Goal: Task Accomplishment & Management: Use online tool/utility

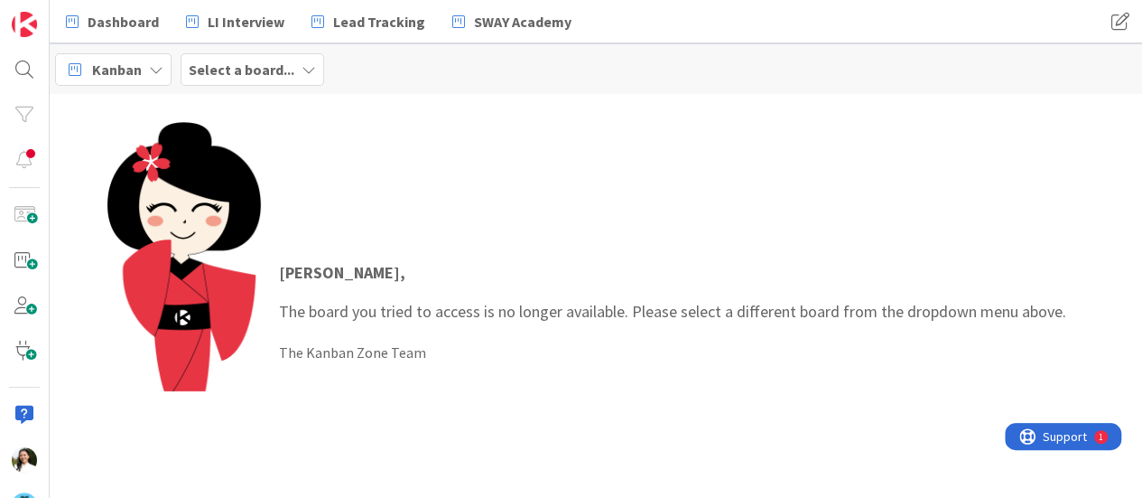
click at [291, 69] on div "Select a board..." at bounding box center [253, 69] width 144 height 33
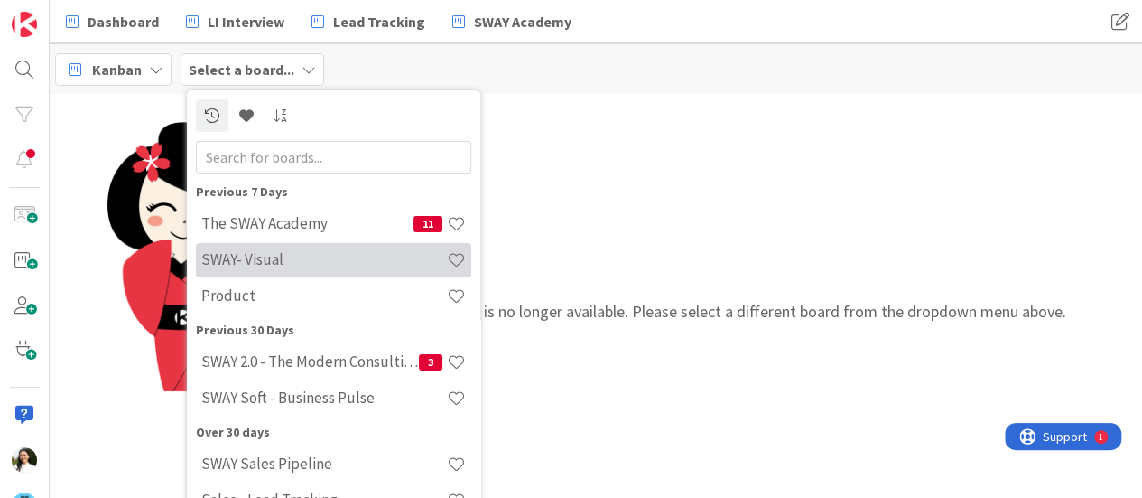
click at [303, 259] on h4 "SWAY- Visual" at bounding box center [324, 259] width 246 height 18
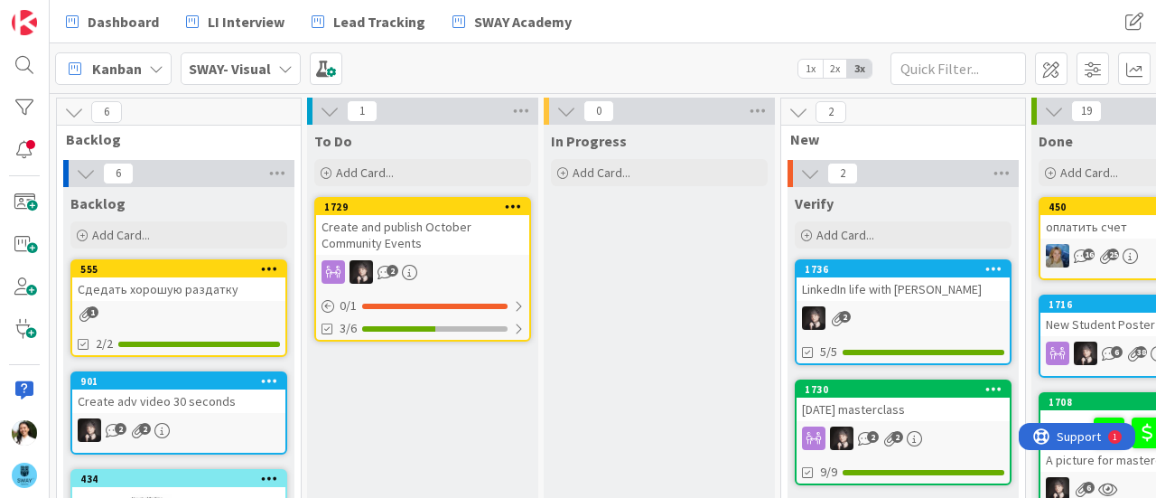
click at [461, 232] on div "Create and publish October Community Events" at bounding box center [422, 235] width 213 height 40
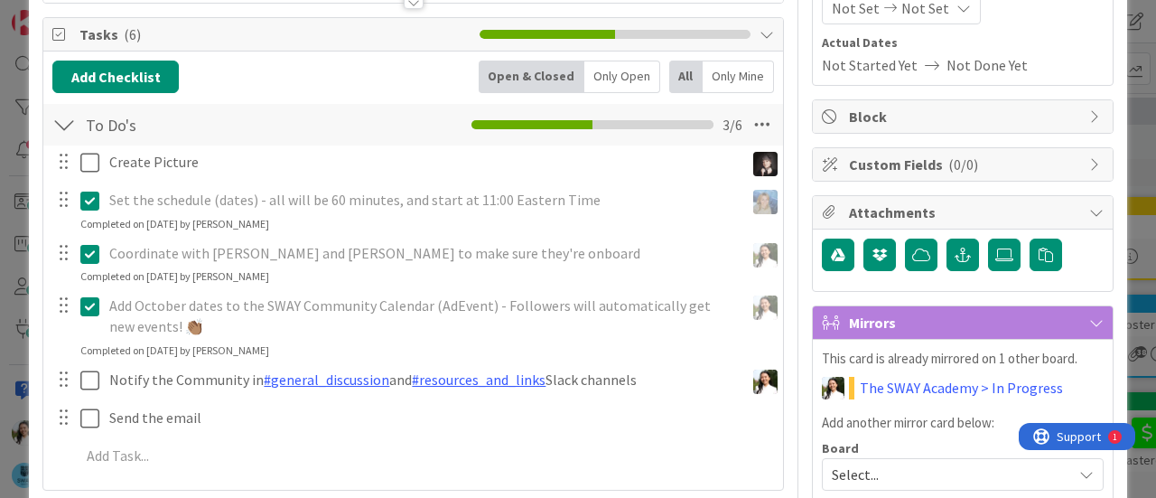
scroll to position [249, 0]
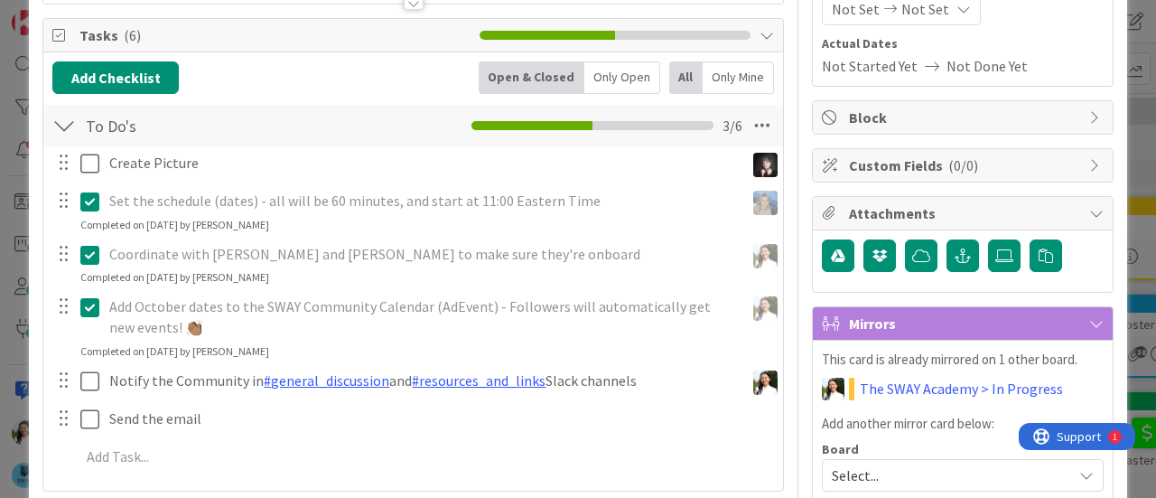
click at [0, 265] on div "ID 1729 SWAY- Visual To Do Title 43 / 128 Create and publish October Community …" at bounding box center [578, 249] width 1156 height 498
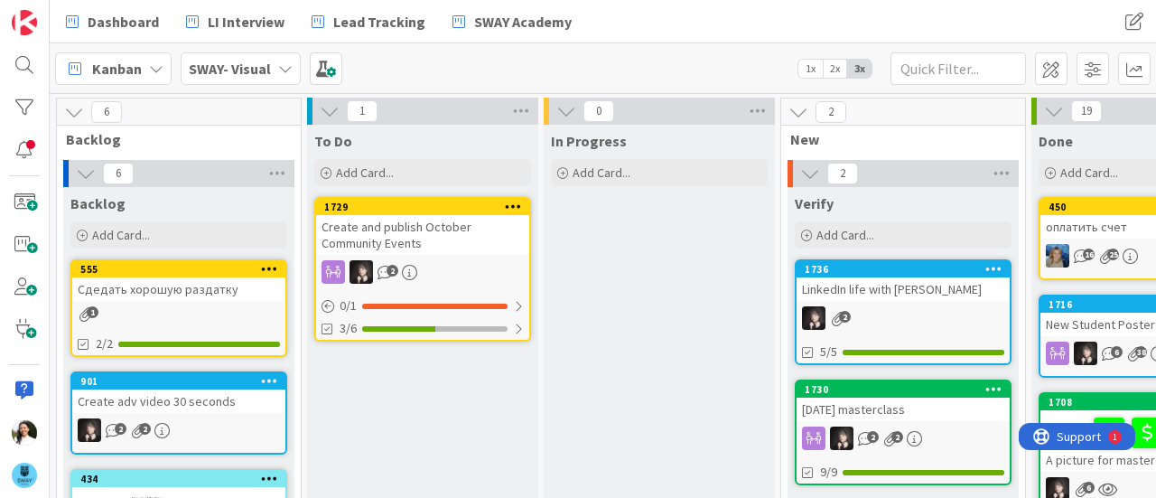
click at [244, 56] on div "SWAY- Visual" at bounding box center [241, 68] width 120 height 33
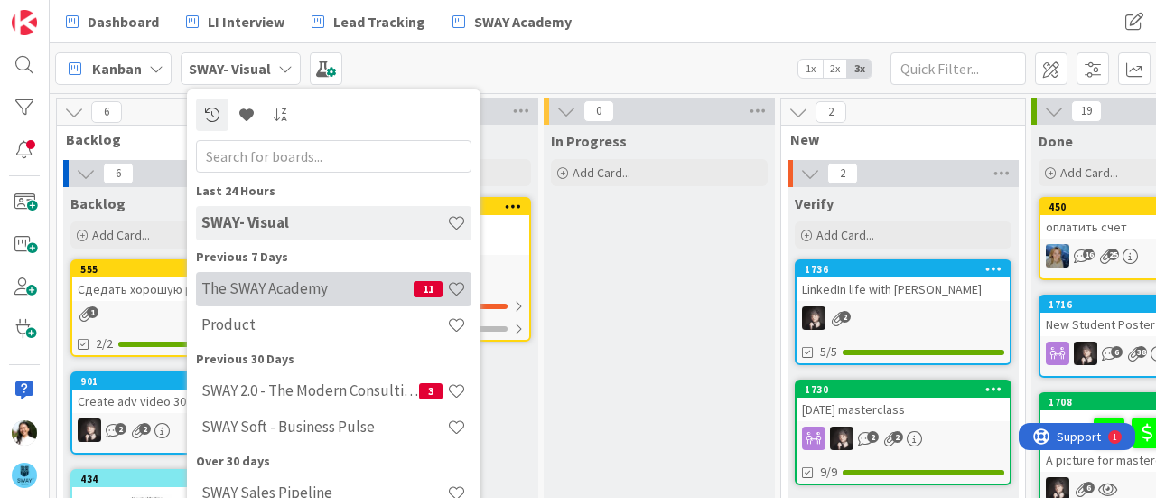
click at [273, 283] on h4 "The SWAY Academy" at bounding box center [307, 288] width 212 height 18
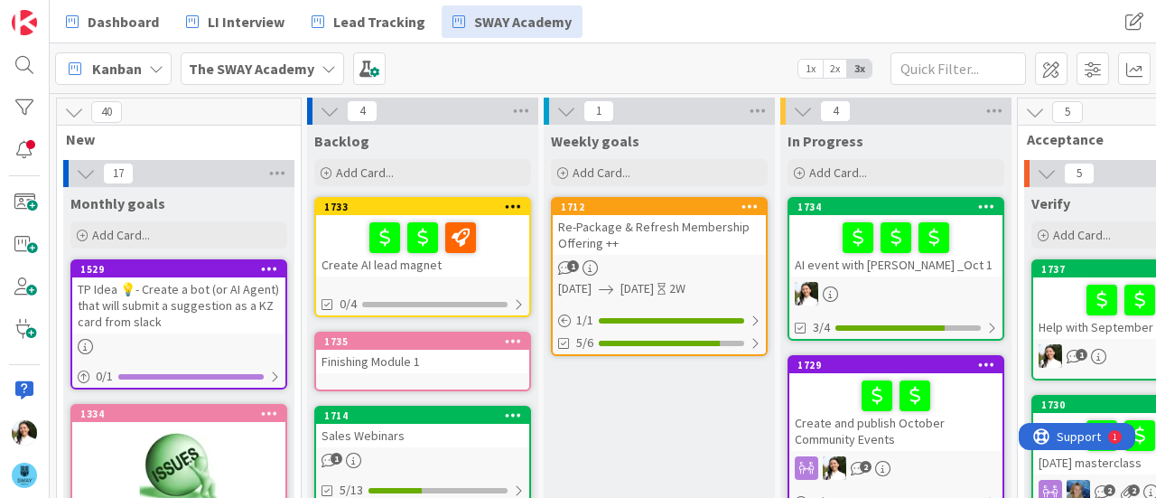
click at [823, 243] on div at bounding box center [896, 238] width 202 height 38
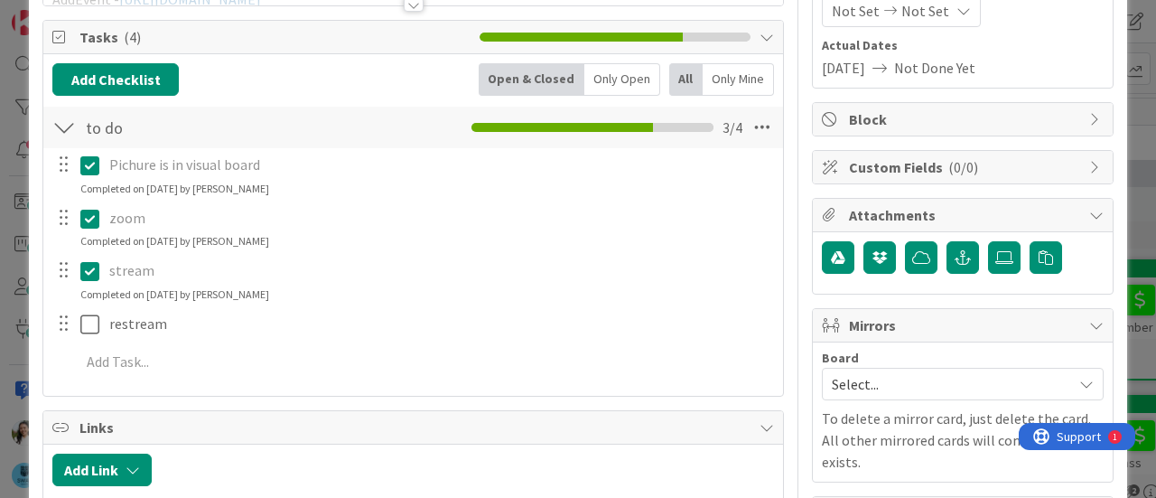
scroll to position [248, 0]
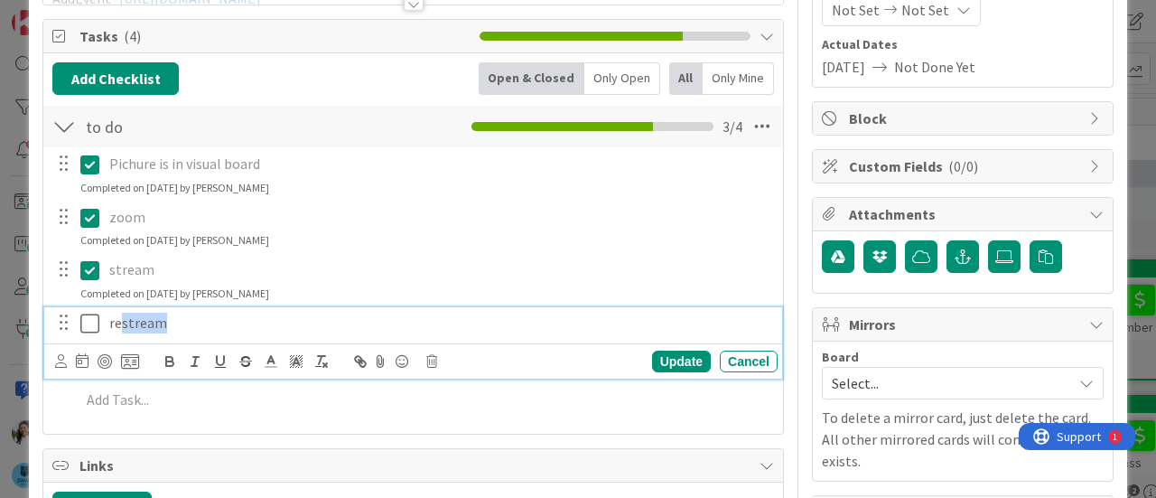
drag, startPoint x: 186, startPoint y: 318, endPoint x: 121, endPoint y: 322, distance: 65.2
click at [121, 322] on p "restream" at bounding box center [439, 322] width 661 height 21
click at [346, 319] on span "[DATE] 11 am and 8 pm , Surtuday 10 am" at bounding box center [270, 322] width 245 height 18
click at [343, 319] on span "[DATE] 11 am and 8 pm , S10 am" at bounding box center [245, 322] width 195 height 18
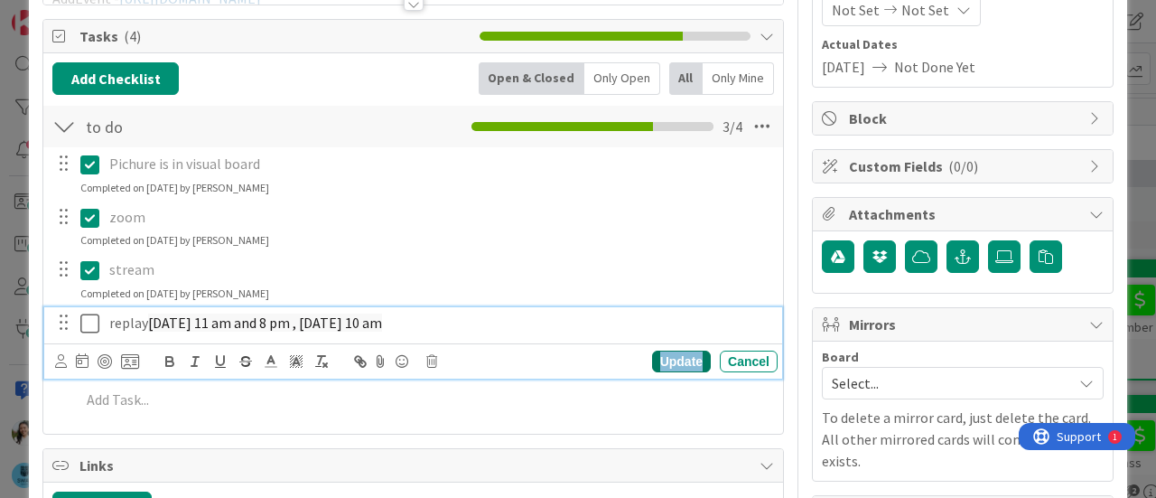
click at [669, 362] on div "Update" at bounding box center [681, 361] width 59 height 22
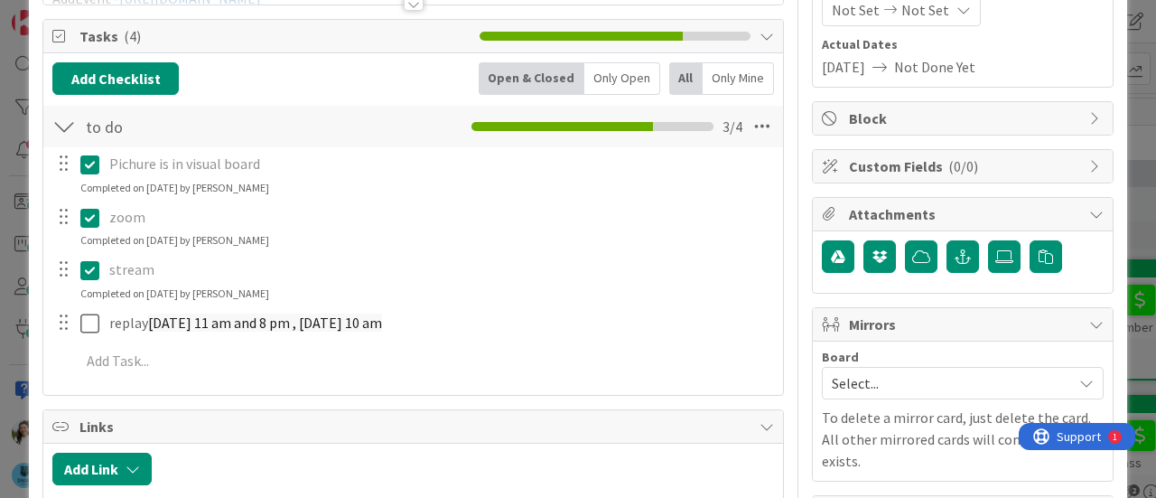
click at [0, 250] on div "ID 1734 The SWAY Academy In Progress Title 27 / 128 AI event with [PERSON_NAME]…" at bounding box center [578, 249] width 1156 height 498
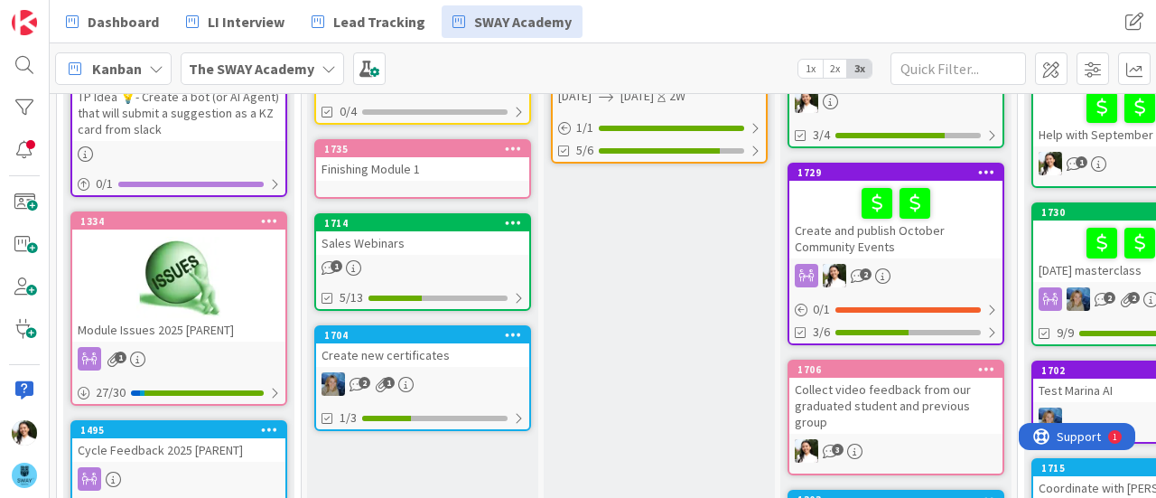
scroll to position [193, 0]
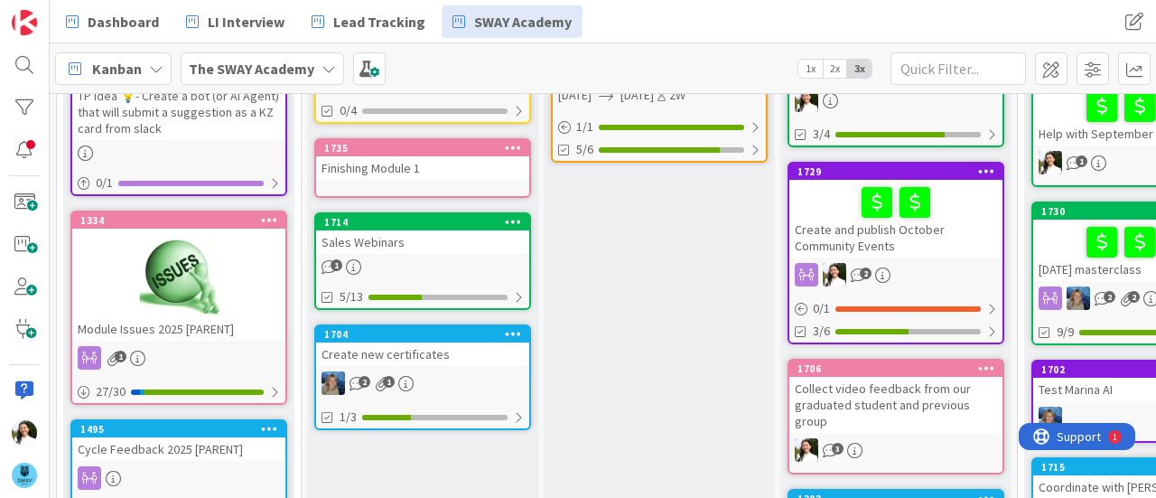
click at [846, 228] on div "Create and publish October Community Events" at bounding box center [895, 219] width 213 height 78
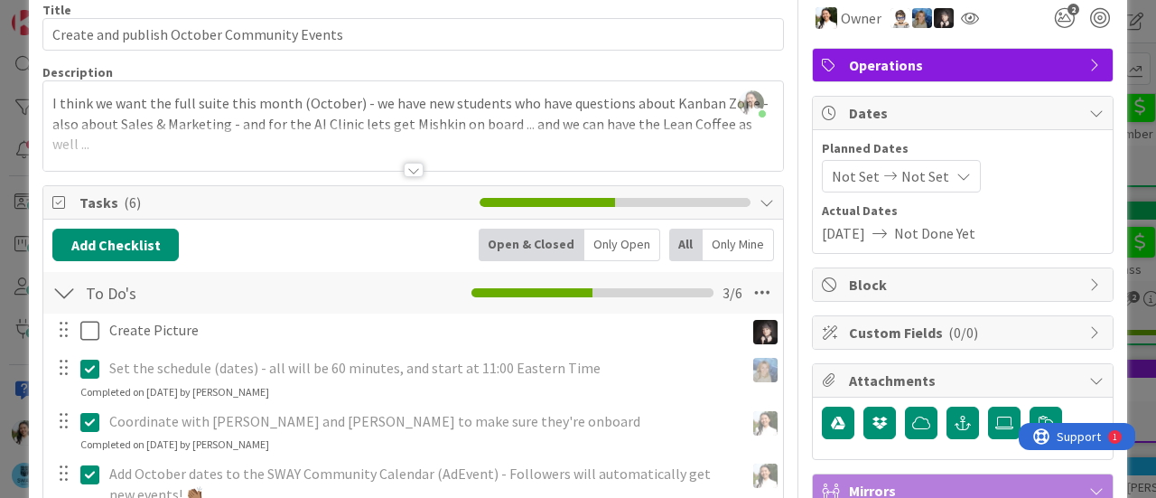
scroll to position [78, 0]
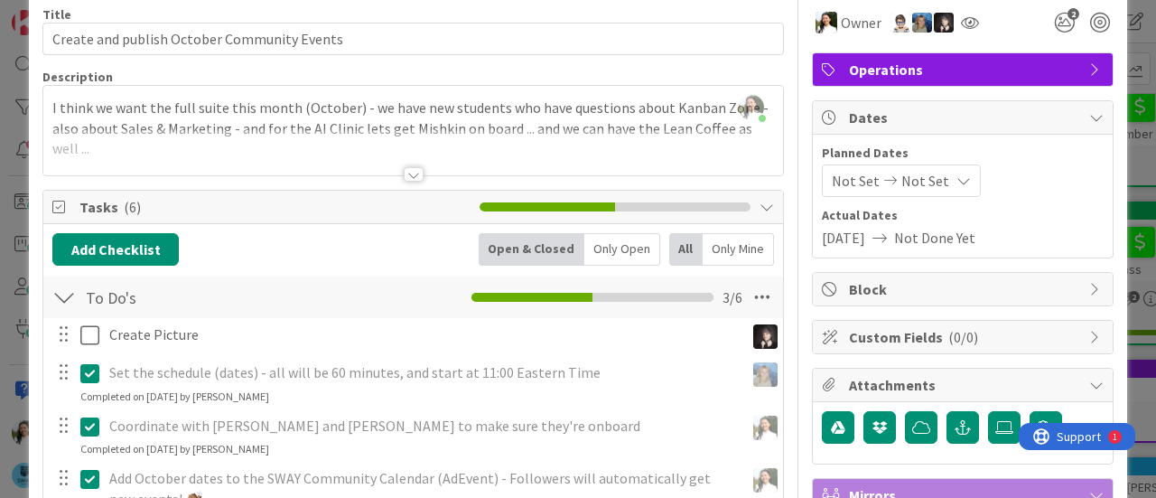
click at [412, 172] on div at bounding box center [414, 174] width 20 height 14
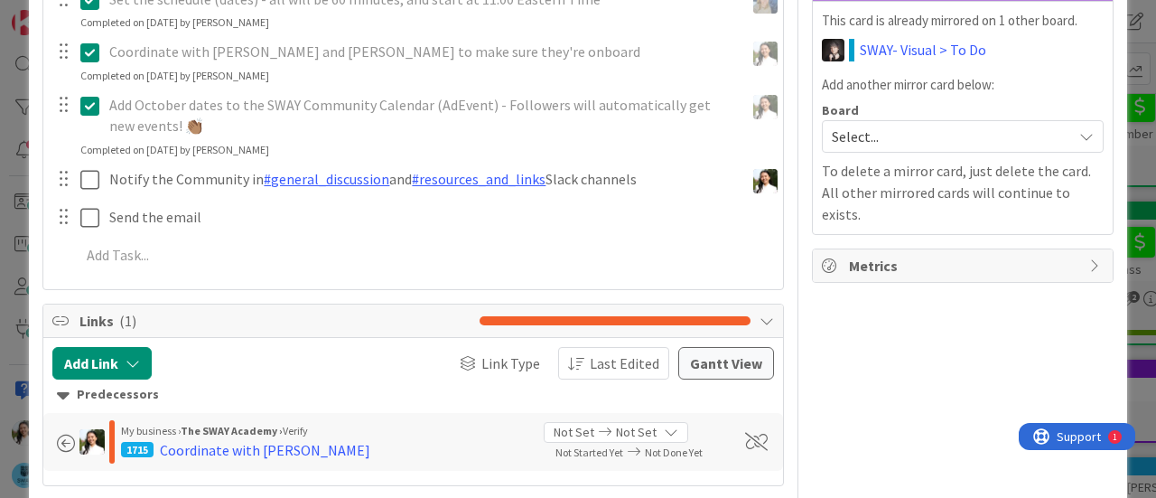
scroll to position [579, 0]
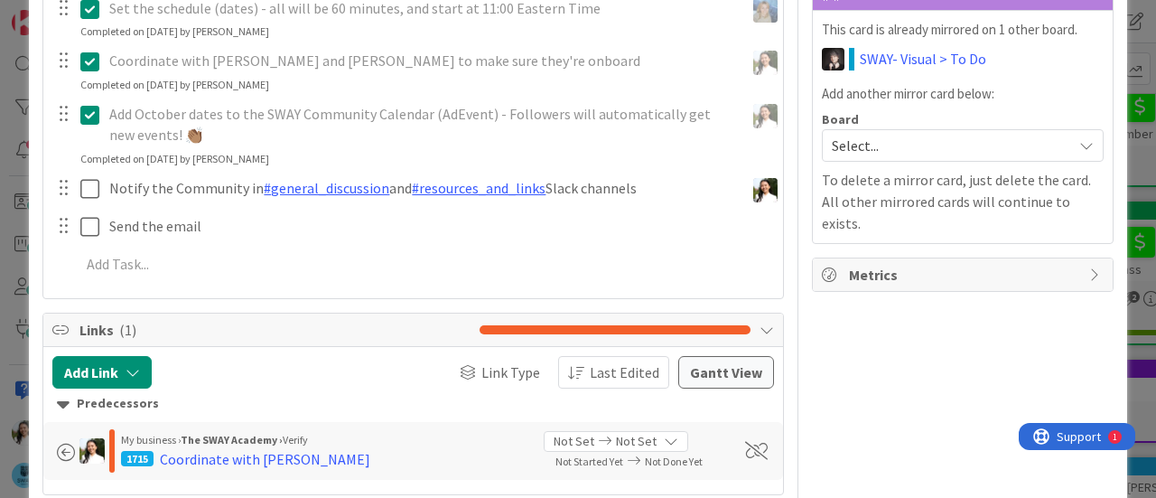
click at [0, 303] on div "ID 1729 The SWAY Academy In Progress Title 43 / 128 Create and publish October …" at bounding box center [578, 249] width 1156 height 498
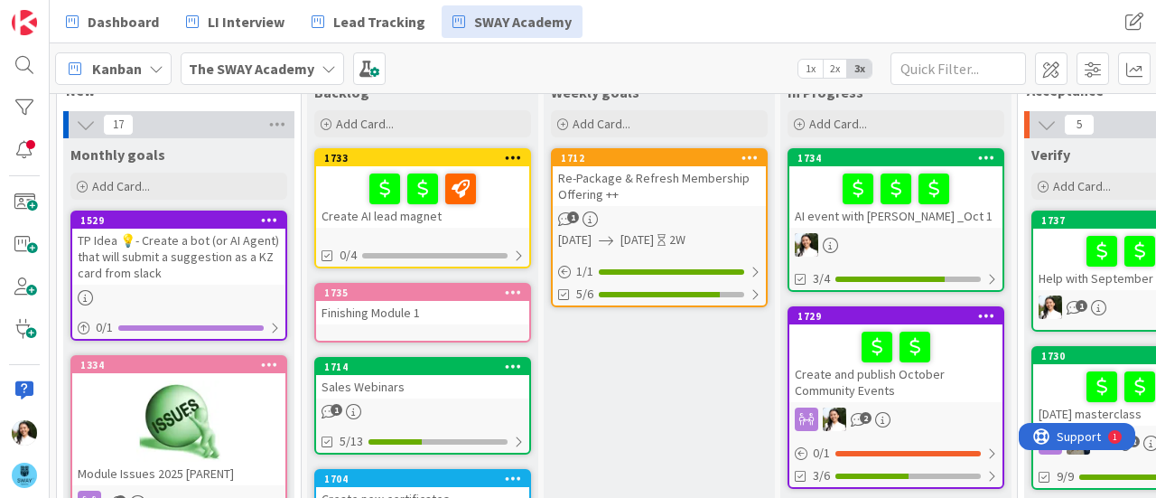
scroll to position [49, 1]
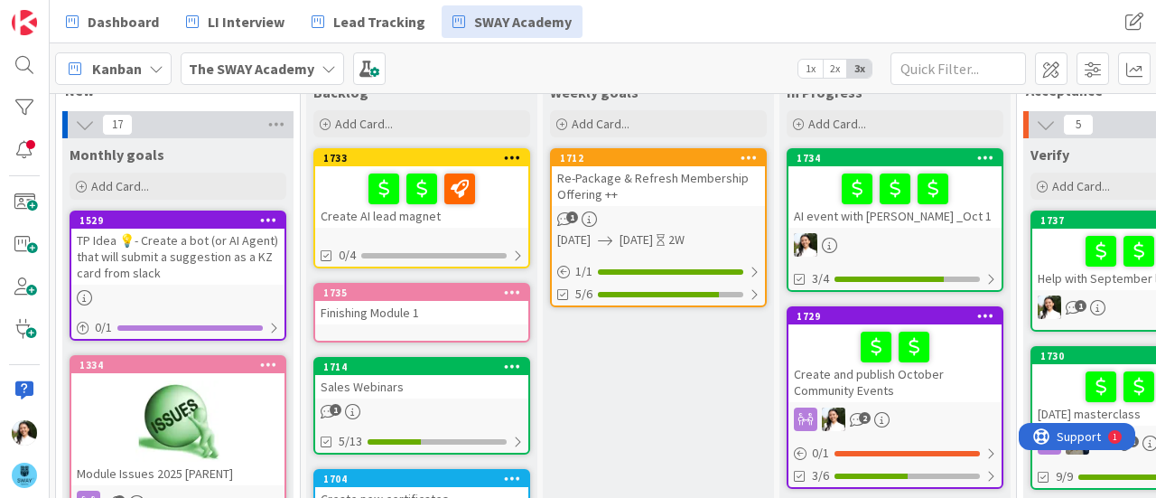
click at [839, 210] on div "AI event with [PERSON_NAME] _Oct 1" at bounding box center [894, 196] width 213 height 61
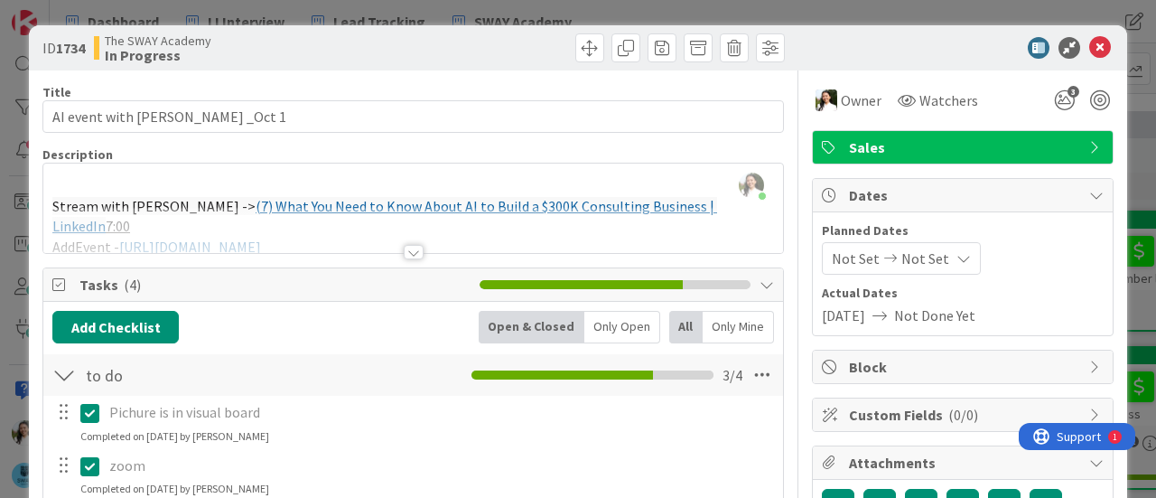
click at [401, 11] on div "ID 1734 The SWAY Academy In Progress Title 27 / 128 AI event with [PERSON_NAME]…" at bounding box center [578, 249] width 1156 height 498
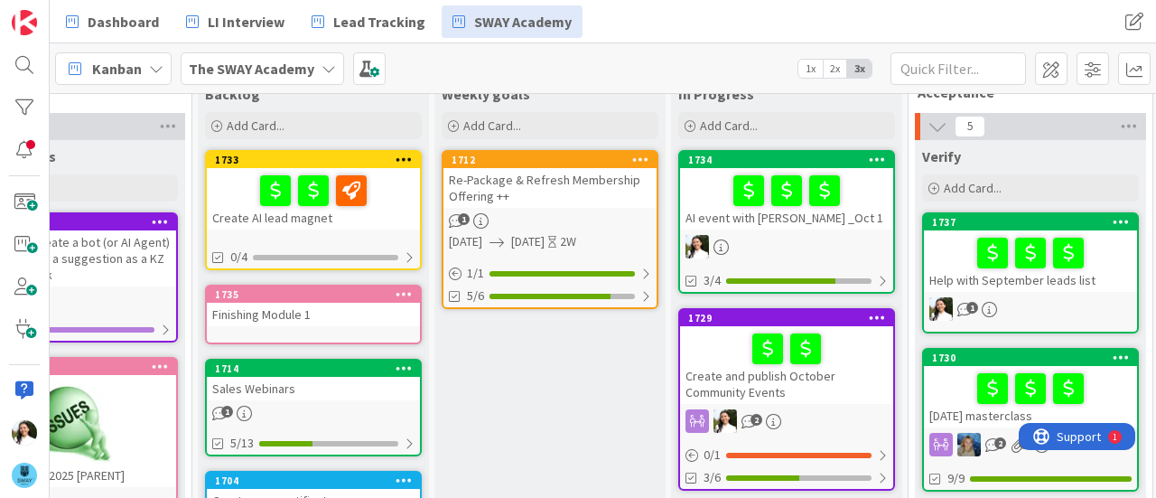
scroll to position [43, 109]
